Goal: Register for event/course

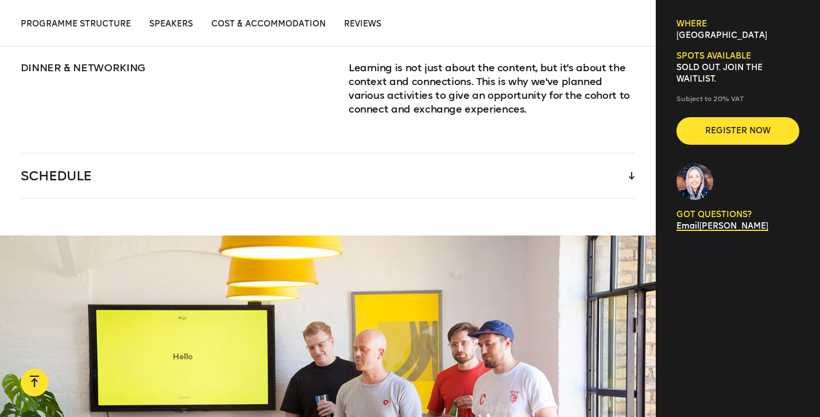
scroll to position [1702, 0]
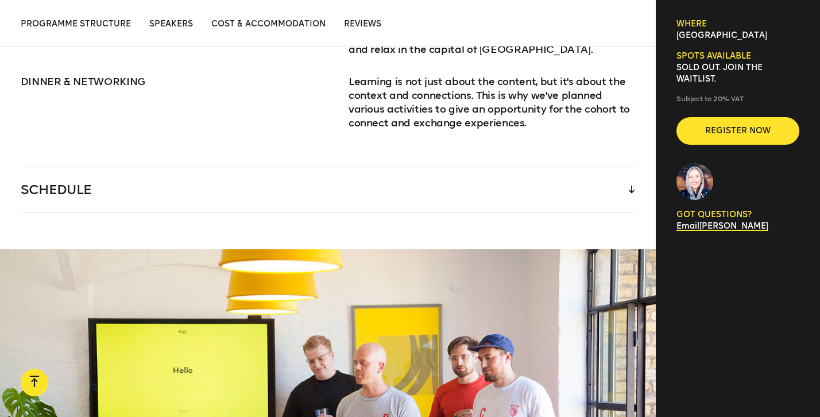
click at [630, 186] on icon at bounding box center [632, 190] width 6 height 8
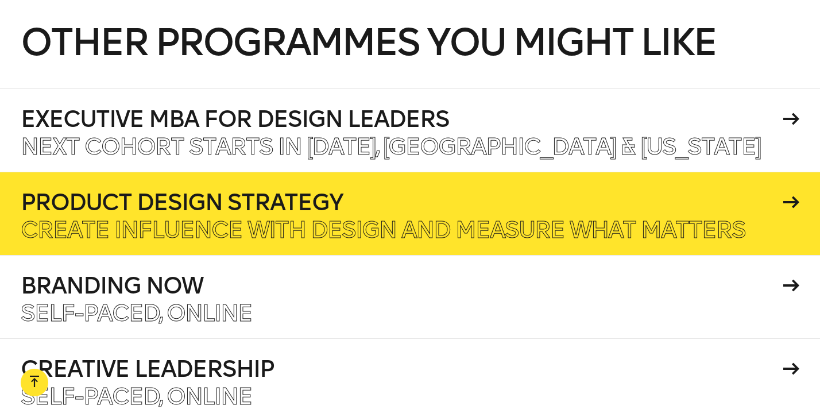
scroll to position [4791, 0]
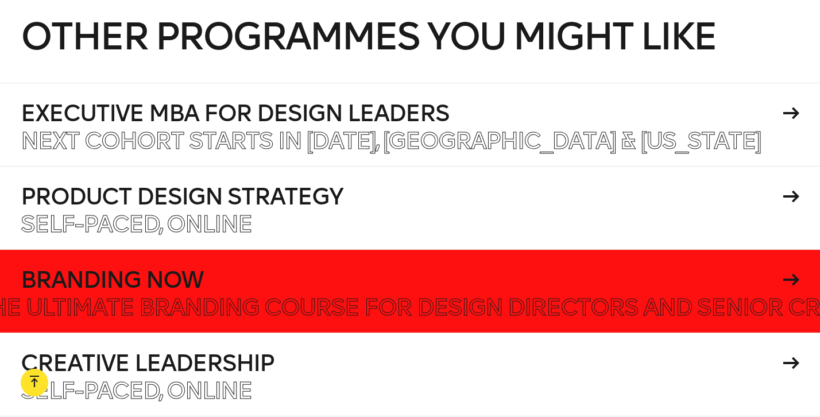
click at [245, 268] on h4 "Branding Now" at bounding box center [400, 279] width 759 height 23
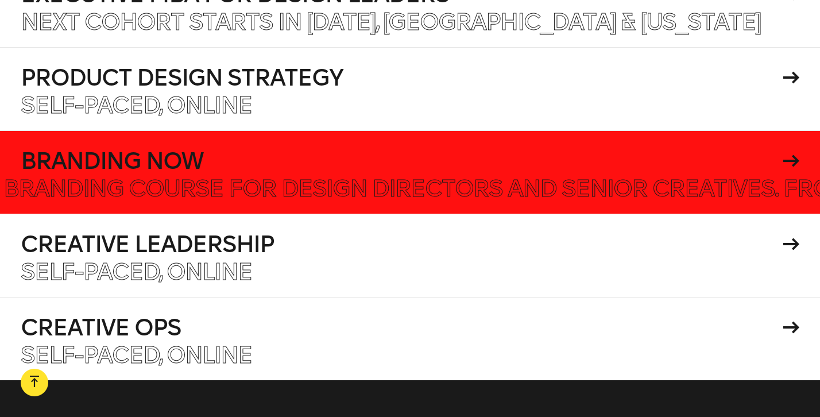
scroll to position [4917, 0]
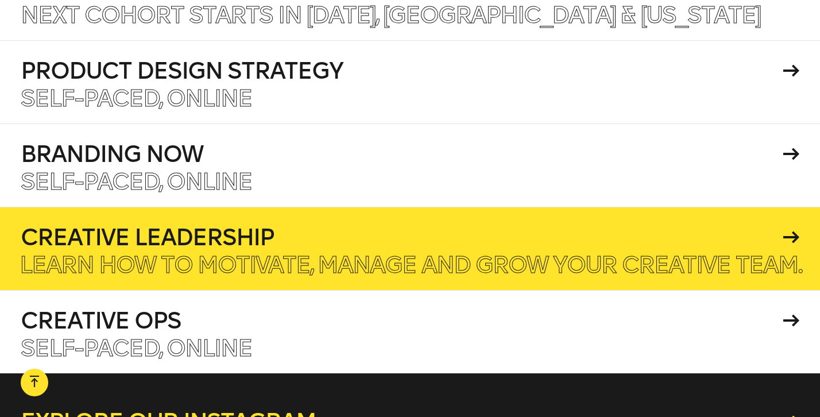
click at [230, 226] on h4 "Creative Leadership" at bounding box center [400, 237] width 759 height 23
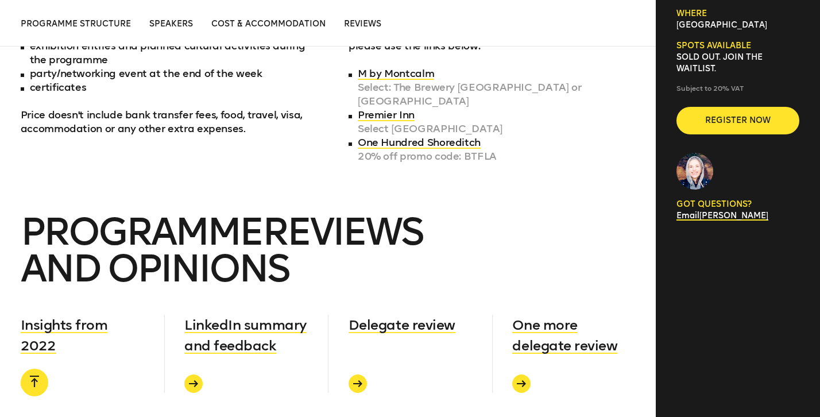
scroll to position [4307, 0]
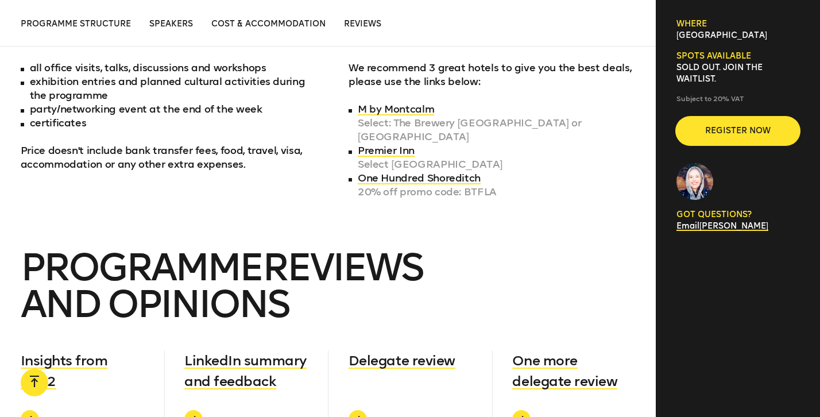
click at [723, 128] on span "Register now" at bounding box center [738, 130] width 86 height 11
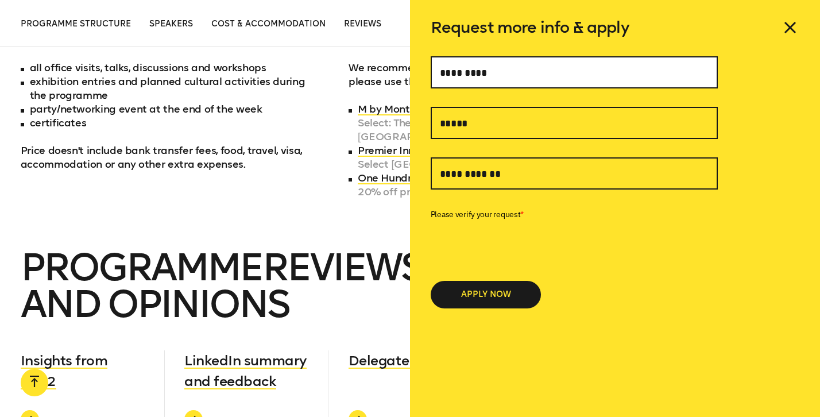
click at [568, 68] on input "text" at bounding box center [574, 72] width 287 height 32
type input "**********"
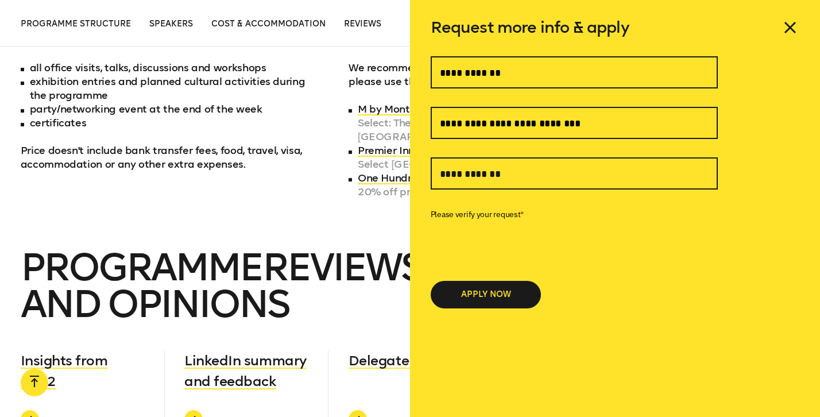
type input "**********"
click at [484, 299] on button "APPLY NOW" at bounding box center [486, 295] width 110 height 28
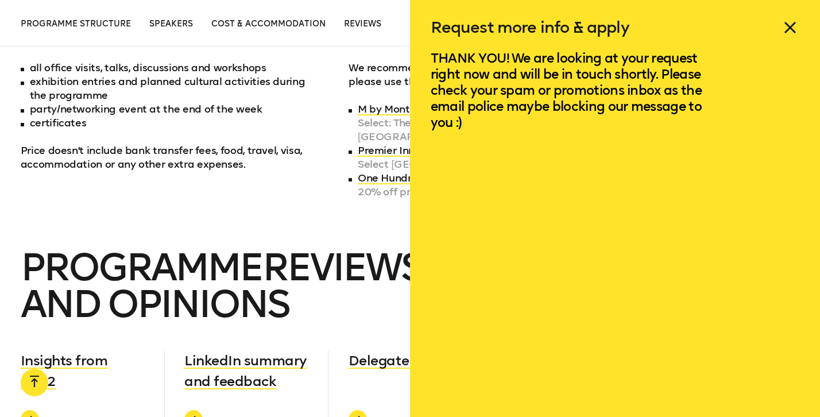
click at [790, 32] on icon at bounding box center [790, 27] width 18 height 18
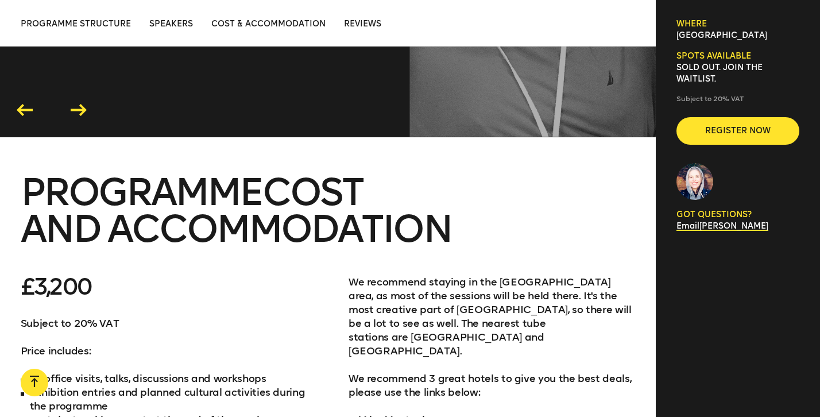
scroll to position [3996, 0]
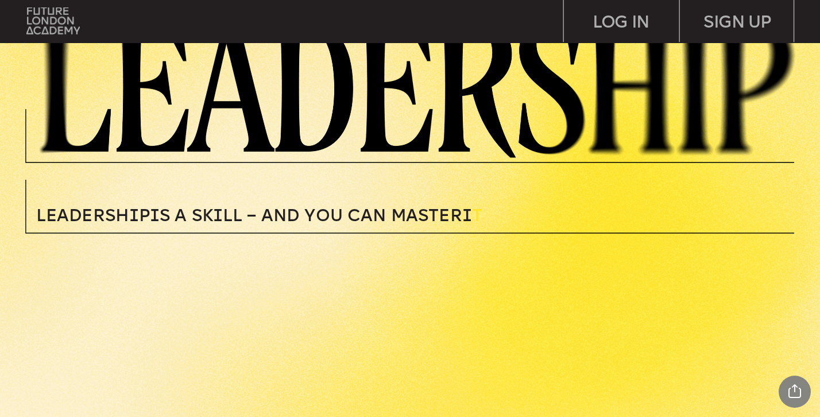
scroll to position [374, 0]
